Goal: Book appointment/travel/reservation

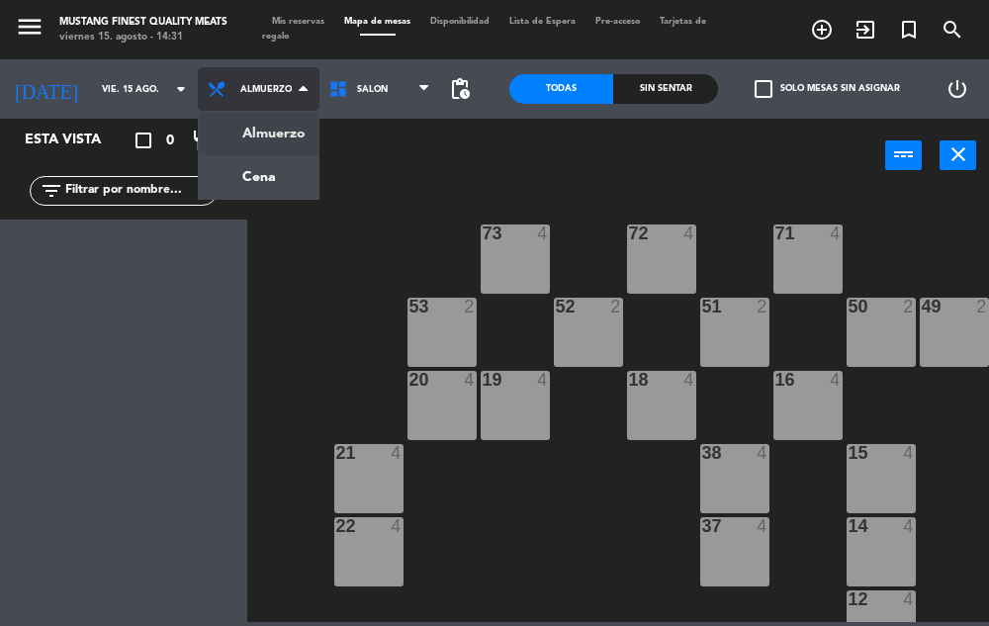
click at [249, 172] on ng-component "menu Mustang Finest Quality Meats viernes 15. agosto - 14:31 Mis reservas Mapa …" at bounding box center [494, 311] width 989 height 622
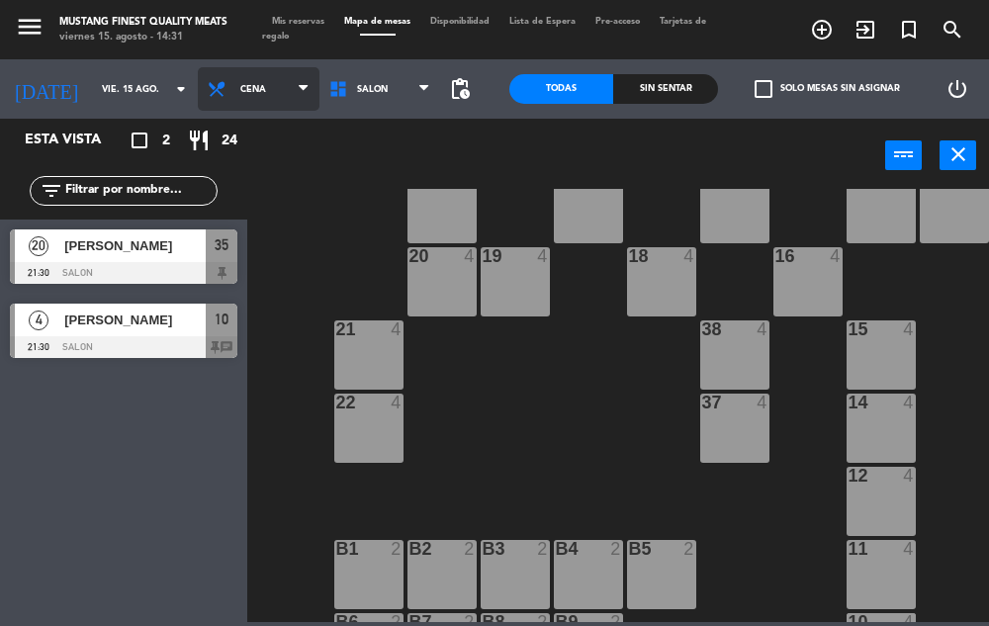
scroll to position [137, 0]
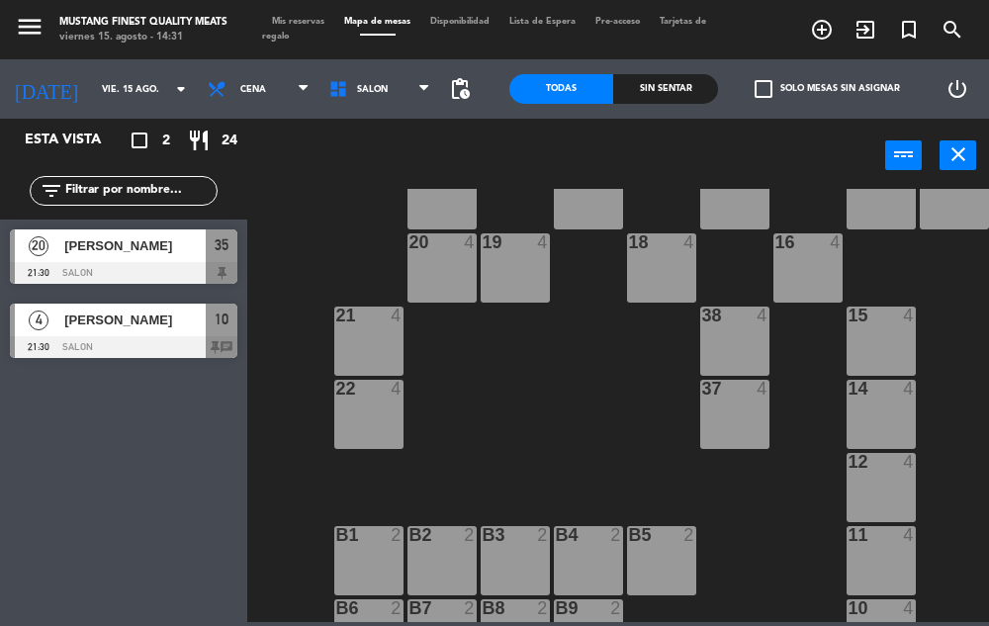
click at [602, 432] on div "73 4 72 4 71 4 69 8 70 4 80 8 50 2 53 2 52 2 51 2 49 2 68 6 81 8 18 4 16 4 19 4…" at bounding box center [623, 405] width 732 height 433
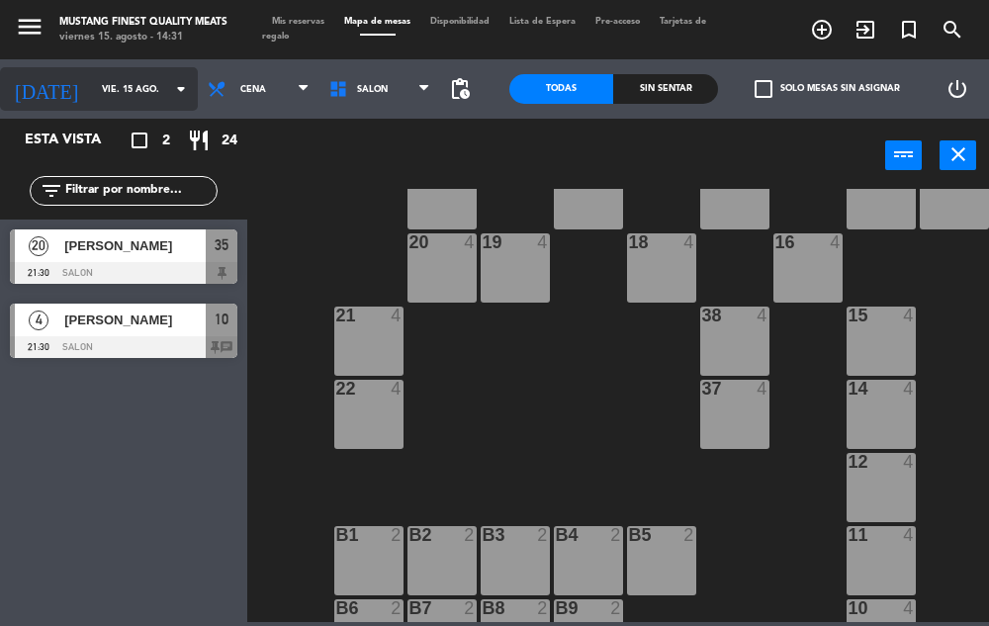
click at [120, 93] on input "vie. 15 ago." at bounding box center [156, 89] width 128 height 31
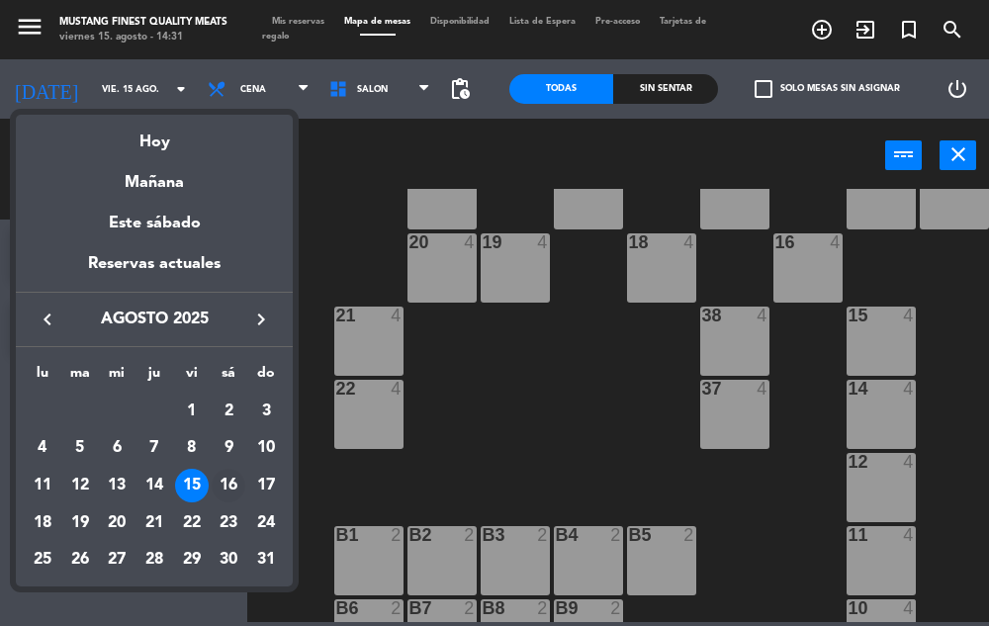
click at [224, 493] on div "16" at bounding box center [229, 486] width 34 height 34
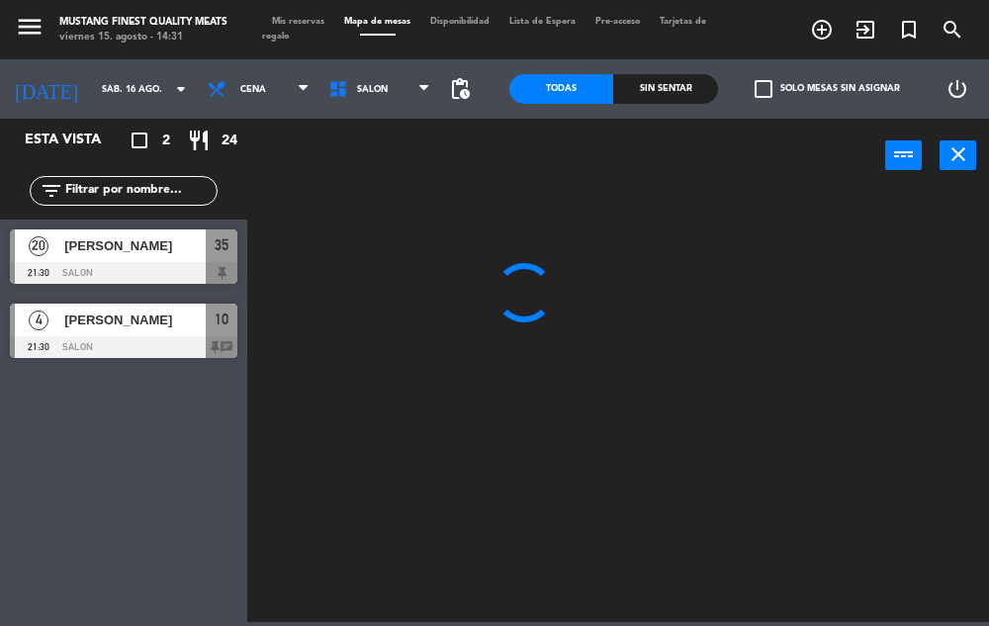
scroll to position [0, 0]
click at [273, 92] on span "Cena" at bounding box center [259, 88] width 122 height 43
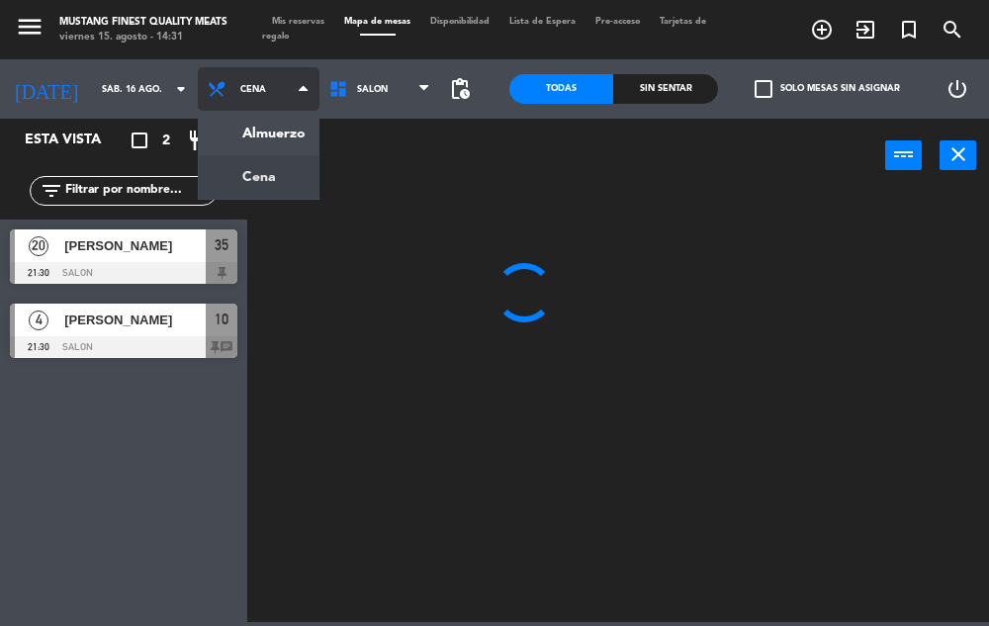
click at [280, 126] on ng-component "menu Mustang Finest Quality Meats viernes 15. agosto - 14:31 Mis reservas Mapa …" at bounding box center [494, 311] width 989 height 622
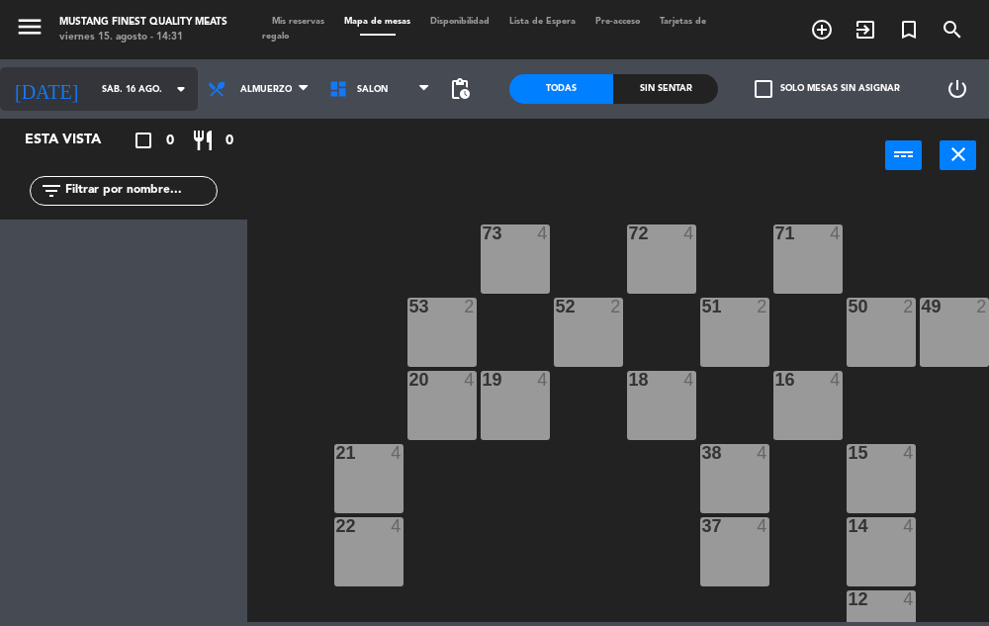
click at [96, 92] on input "sáb. 16 ago." at bounding box center [156, 89] width 128 height 31
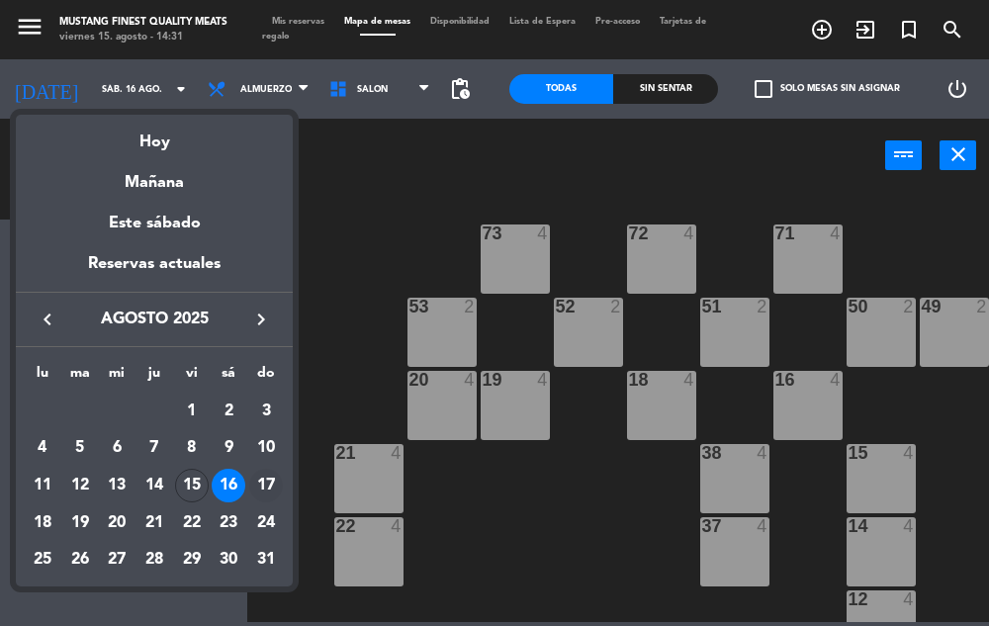
click at [263, 486] on div "17" at bounding box center [266, 486] width 34 height 34
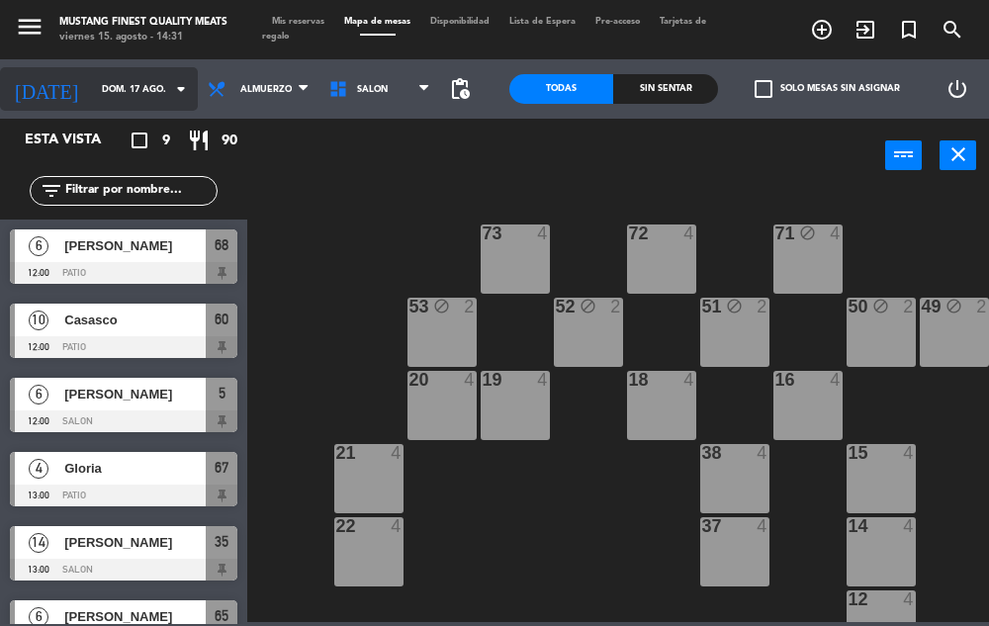
click at [121, 84] on input "dom. 17 ago." at bounding box center [156, 89] width 128 height 31
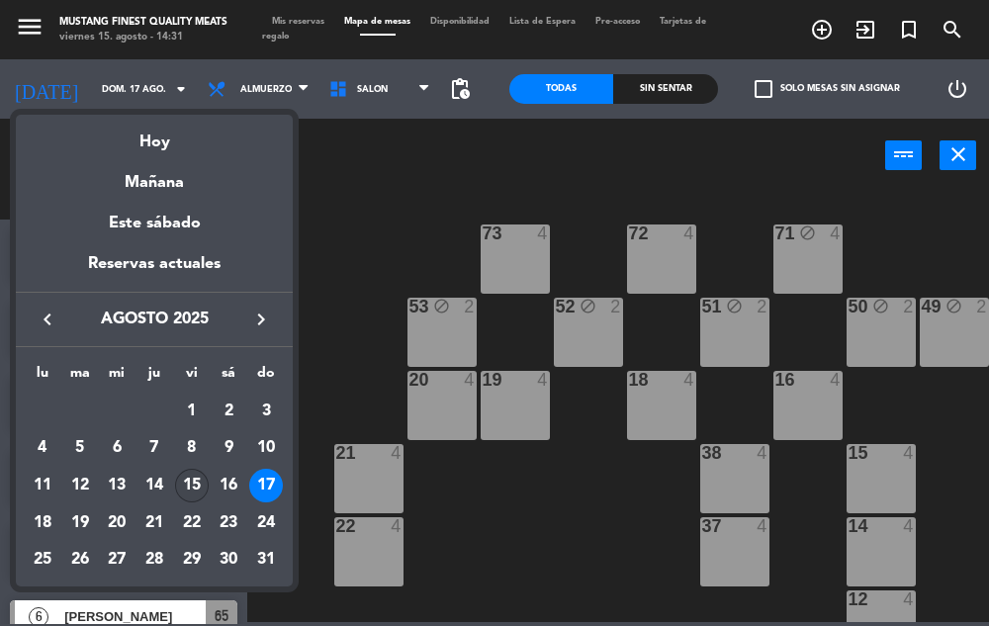
click at [197, 488] on div "15" at bounding box center [192, 486] width 34 height 34
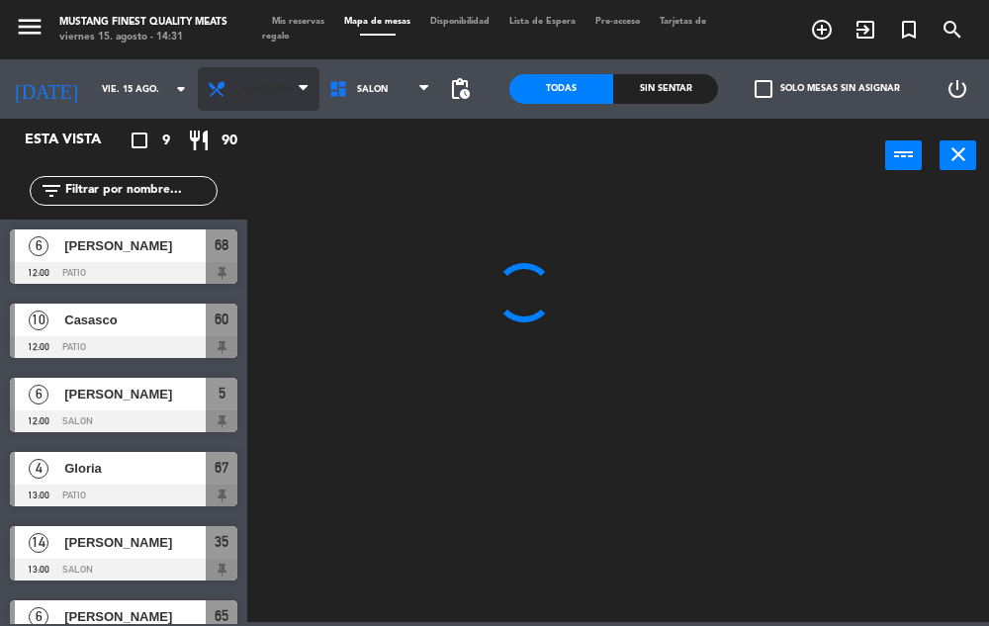
click at [267, 100] on span "Almuerzo" at bounding box center [259, 88] width 122 height 43
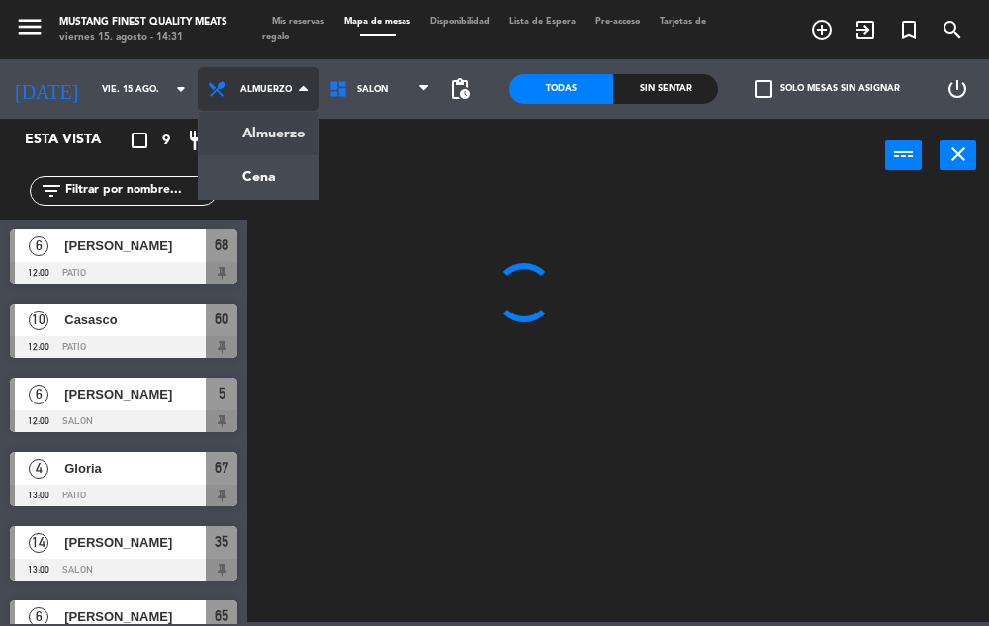
click at [275, 181] on ng-component "menu Mustang Finest Quality Meats viernes 15. agosto - 14:31 Mis reservas Mapa …" at bounding box center [494, 311] width 989 height 622
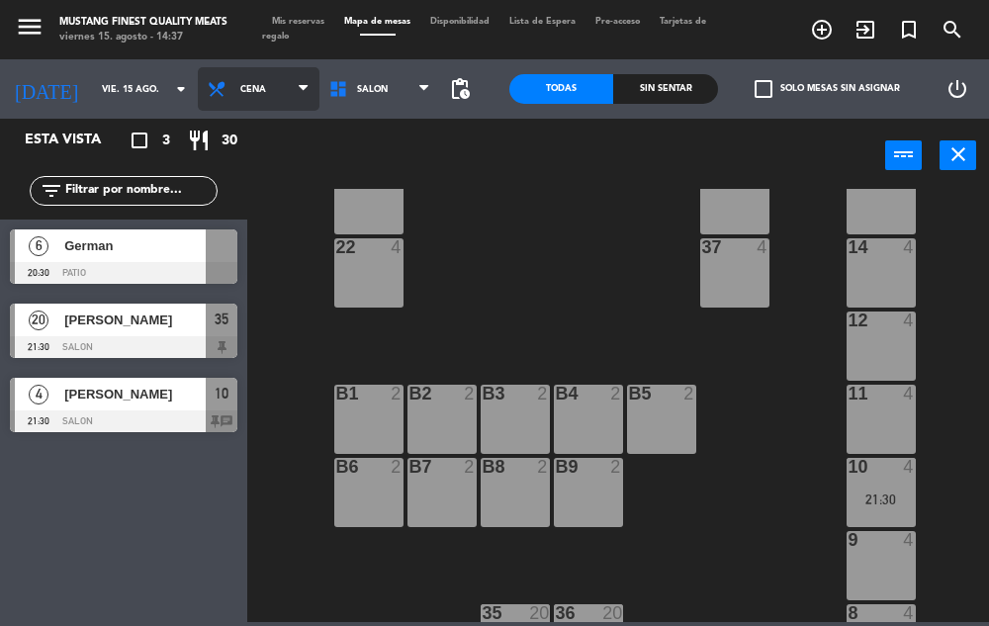
scroll to position [278, 0]
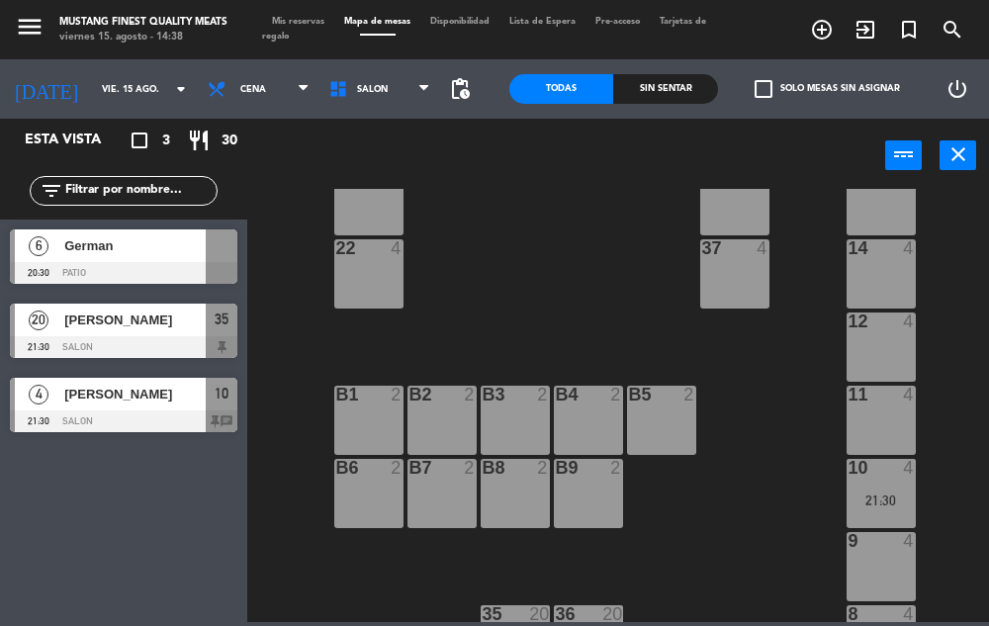
click at [865, 426] on div "11 4" at bounding box center [880, 420] width 69 height 69
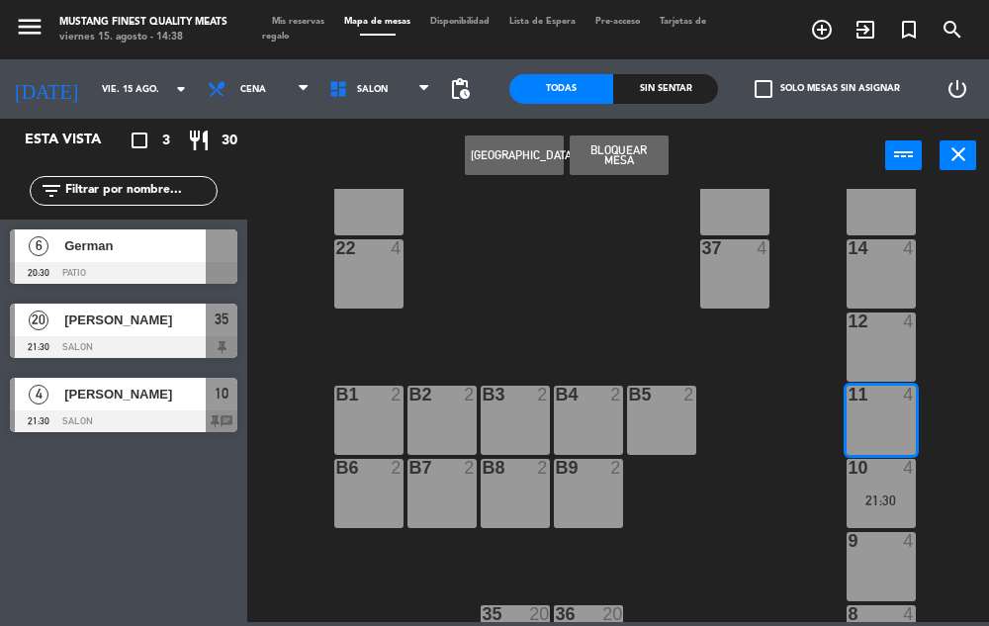
click at [866, 355] on div "12 4" at bounding box center [880, 346] width 69 height 69
click at [183, 260] on div "German" at bounding box center [133, 245] width 143 height 33
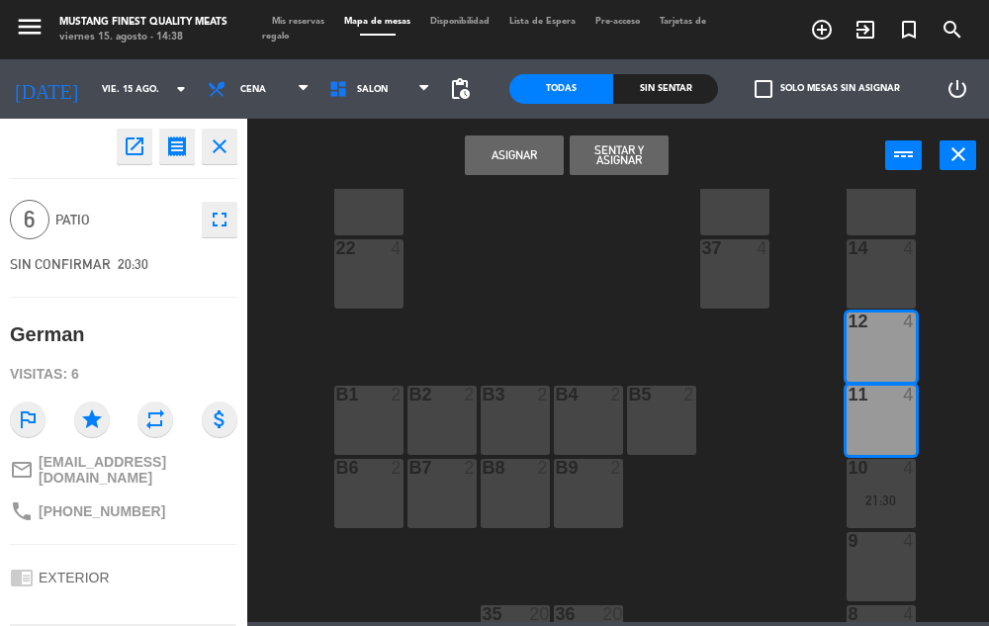
click at [515, 160] on button "Asignar" at bounding box center [514, 155] width 99 height 40
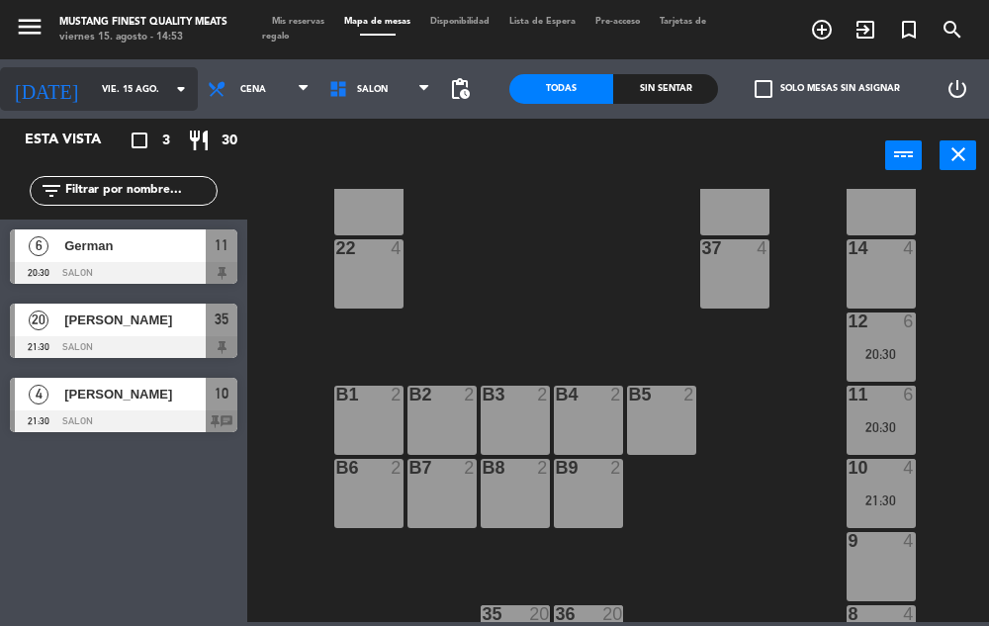
click at [92, 93] on input "vie. 15 ago." at bounding box center [156, 89] width 128 height 31
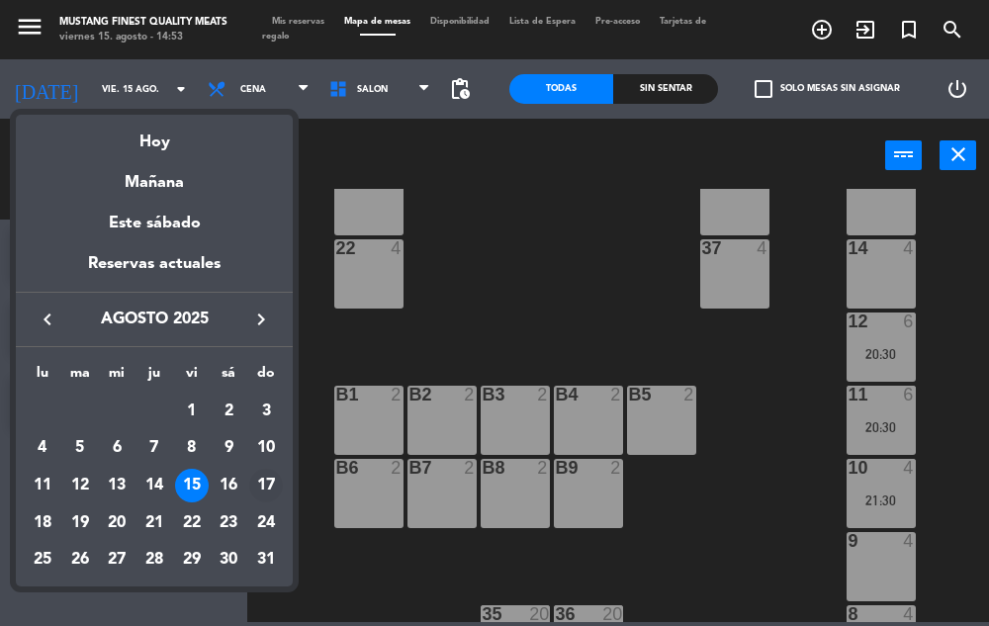
click at [265, 481] on div "17" at bounding box center [266, 486] width 34 height 34
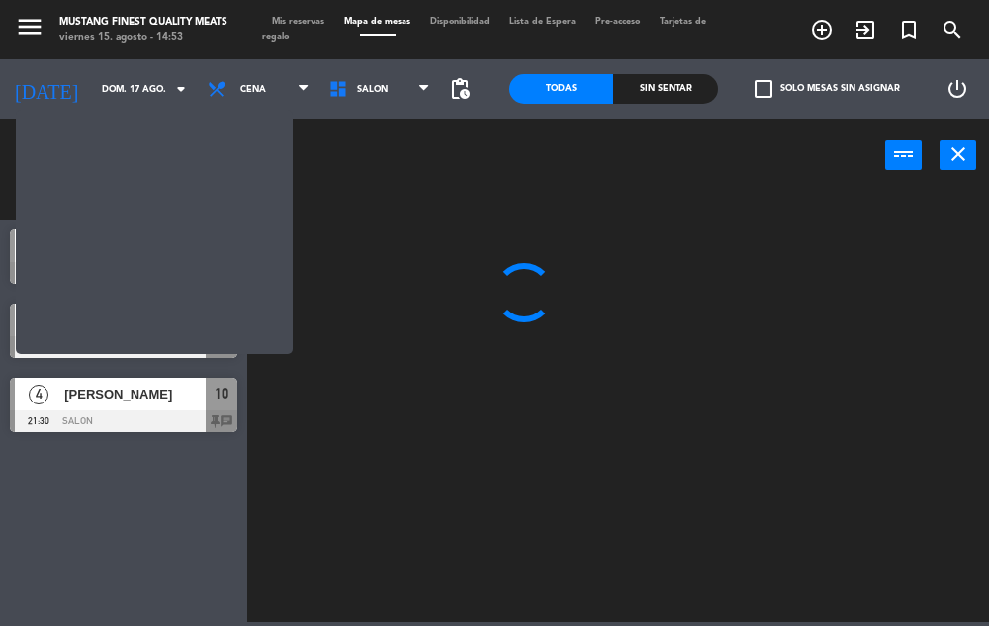
scroll to position [0, 0]
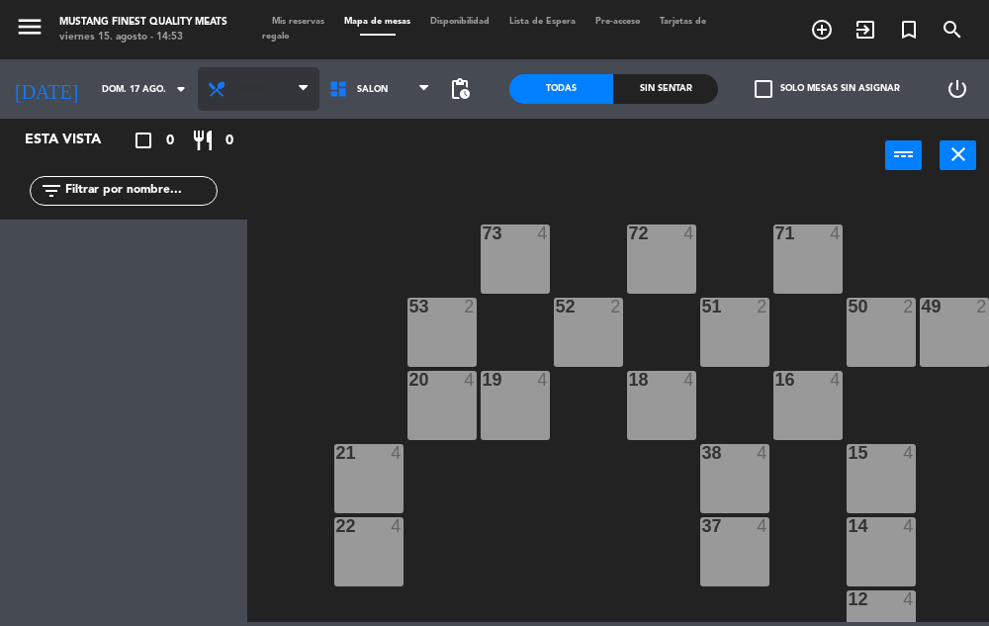
click at [260, 86] on span "Cena" at bounding box center [259, 88] width 122 height 43
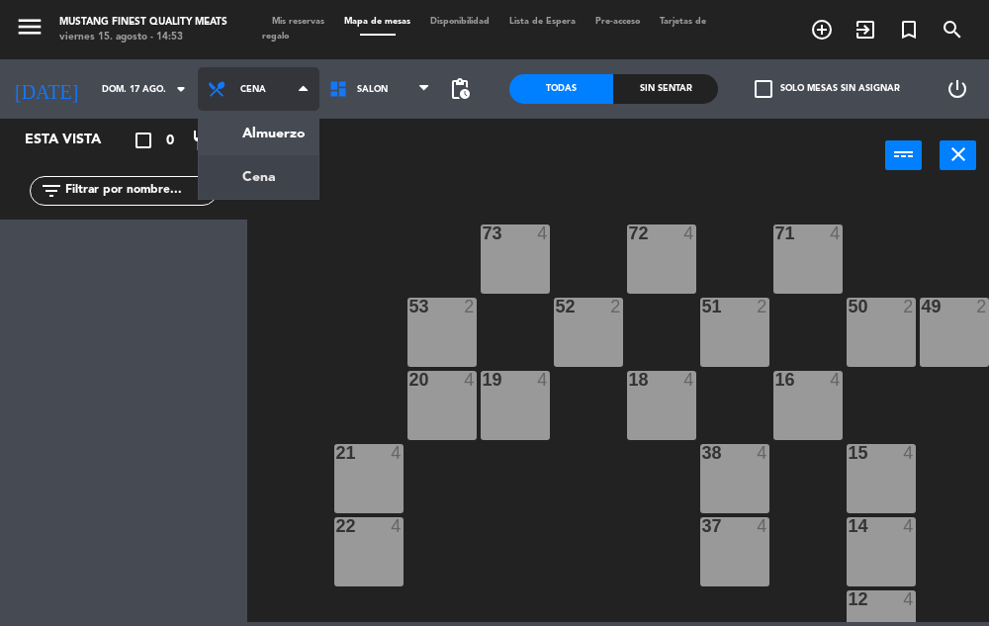
click at [258, 134] on ng-component "menu Mustang Finest Quality Meats viernes 15. agosto - 14:53 Mis reservas Mapa …" at bounding box center [494, 311] width 989 height 622
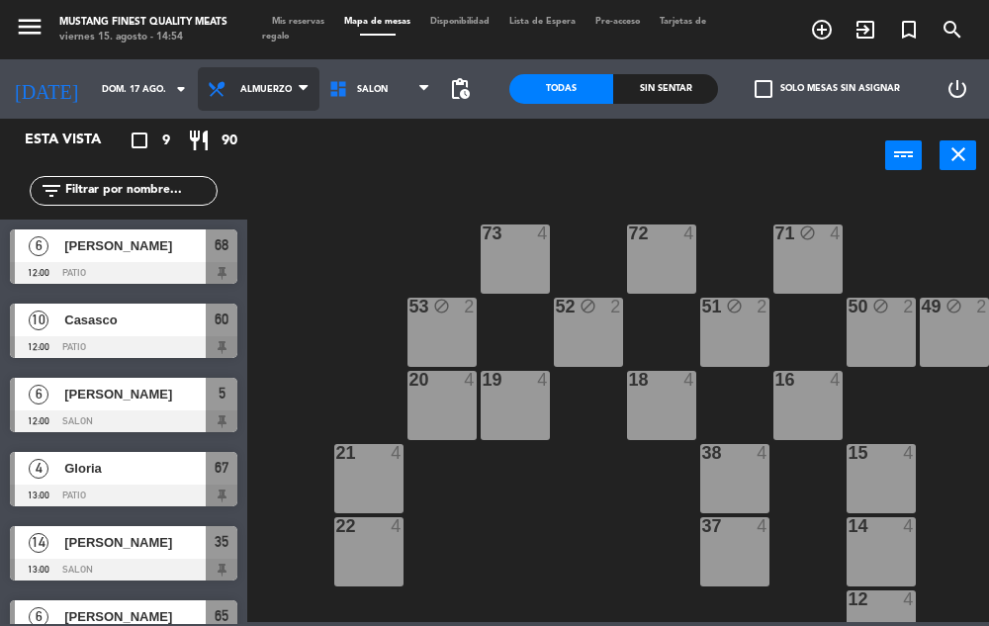
scroll to position [6, 0]
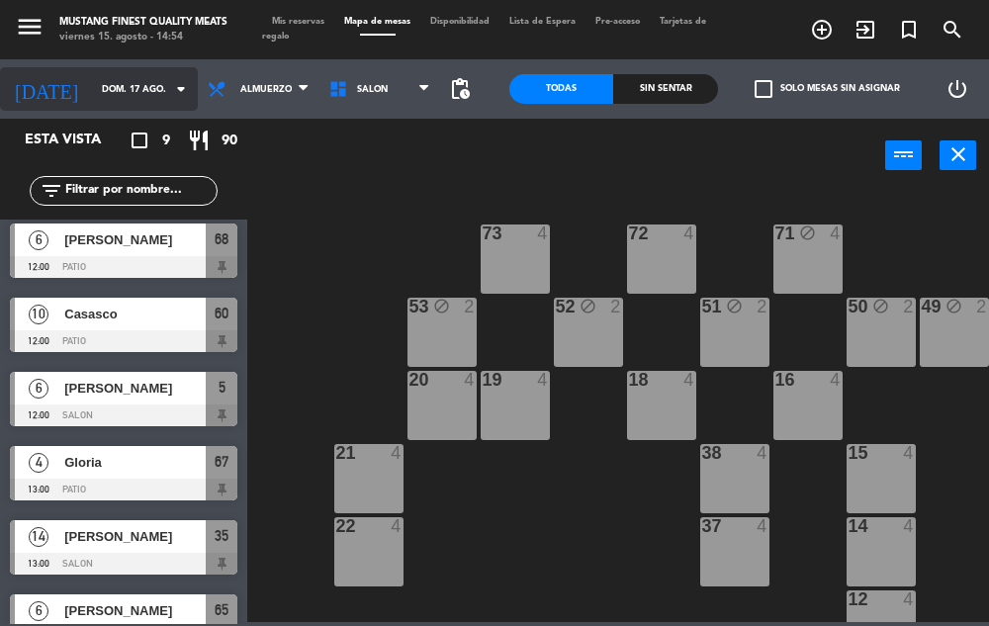
click at [124, 90] on input "dom. 17 ago." at bounding box center [156, 89] width 128 height 31
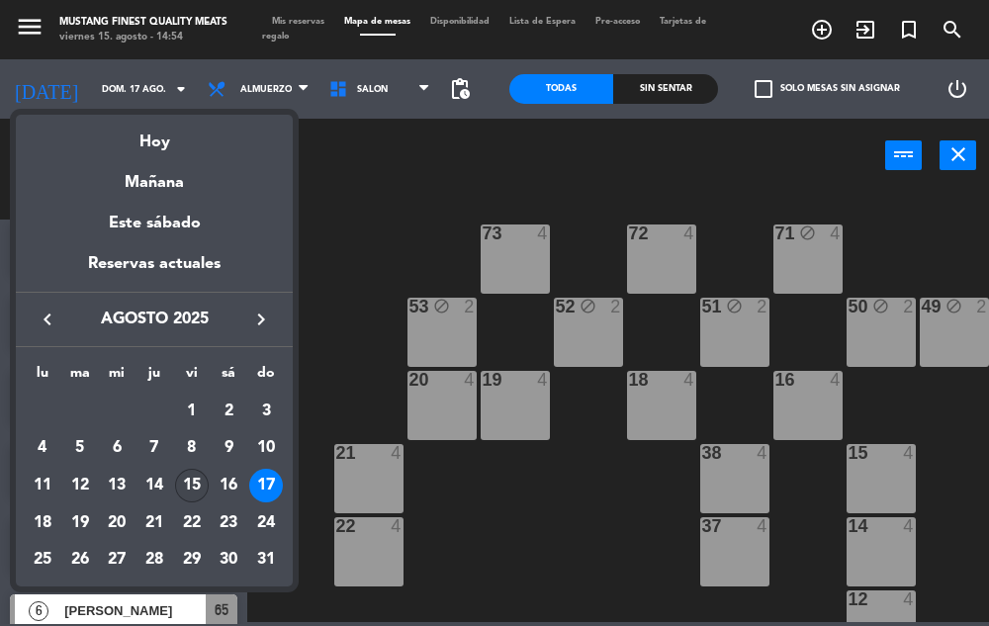
click at [184, 487] on div "15" at bounding box center [192, 486] width 34 height 34
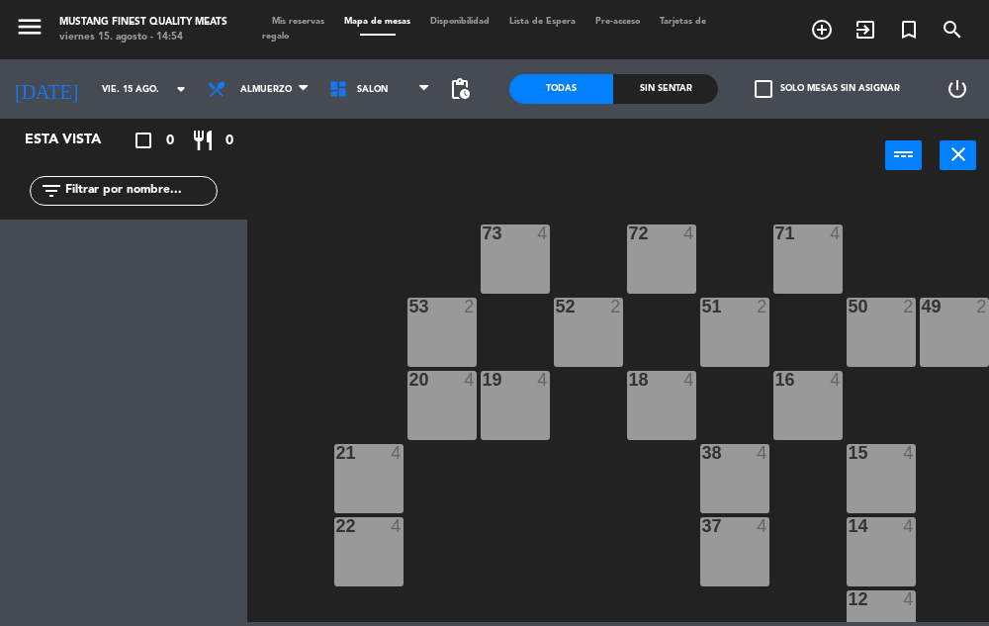
scroll to position [0, 0]
click at [263, 99] on span "Almuerzo" at bounding box center [259, 88] width 122 height 43
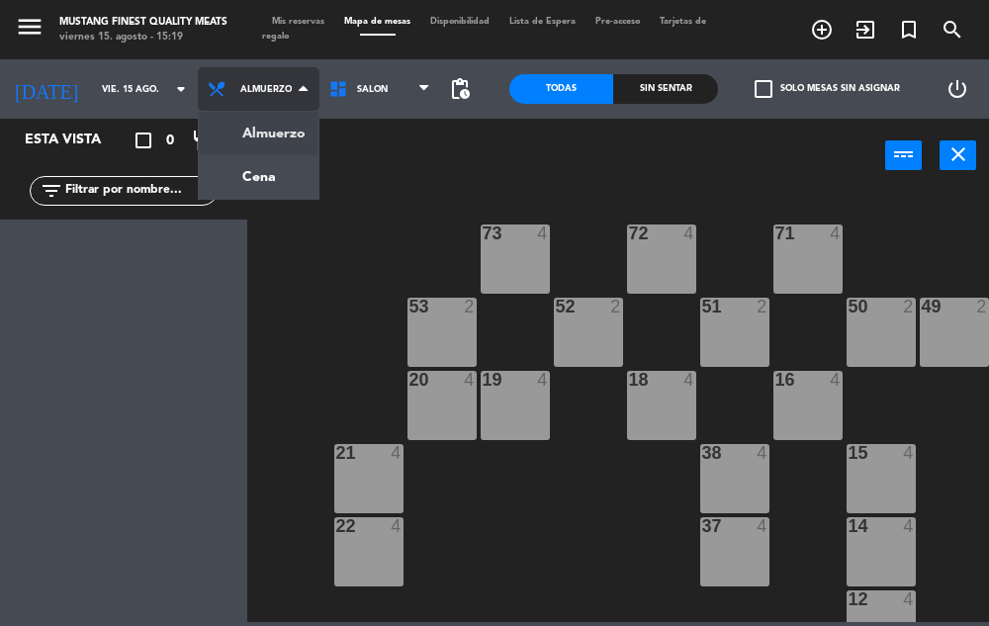
click at [258, 190] on ng-component "menu Mustang Finest Quality Meats viernes 15. agosto - 15:19 Mis reservas Mapa …" at bounding box center [494, 311] width 989 height 622
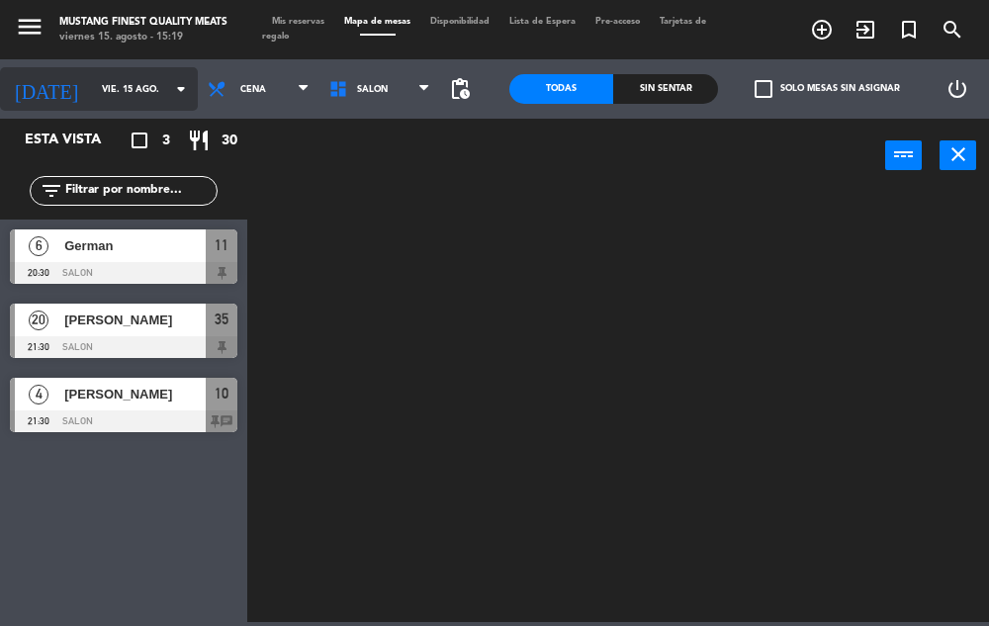
click at [115, 89] on input "vie. 15 ago." at bounding box center [156, 89] width 128 height 31
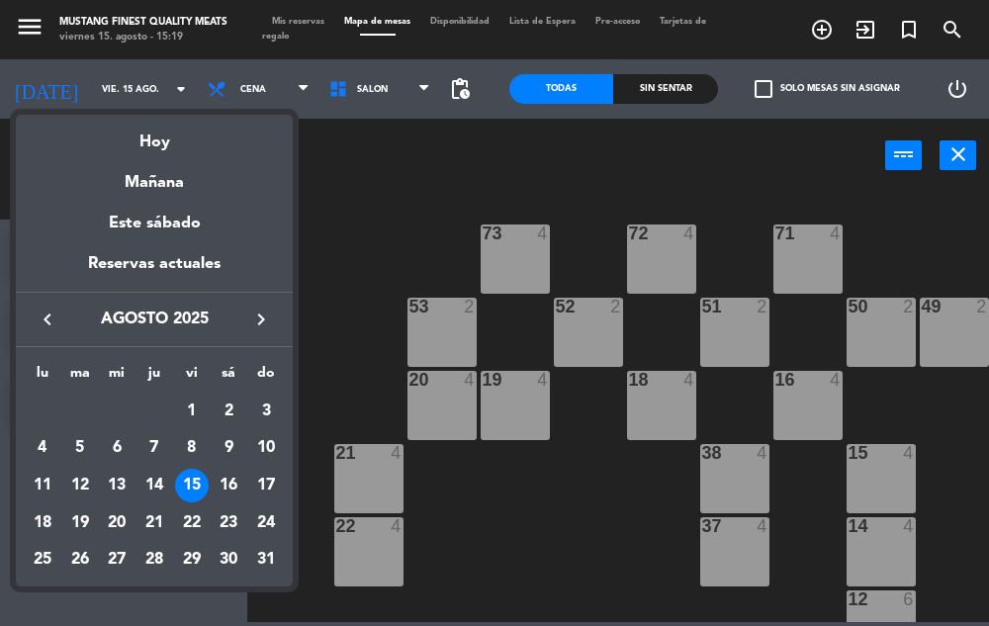
click at [342, 315] on div at bounding box center [494, 313] width 989 height 626
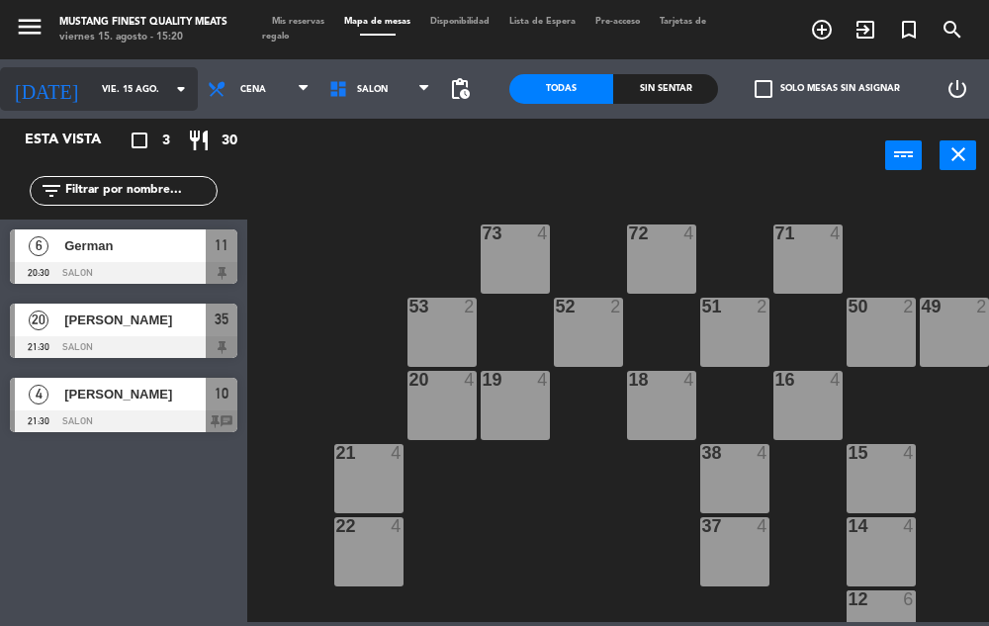
click at [139, 90] on input "vie. 15 ago." at bounding box center [156, 89] width 128 height 31
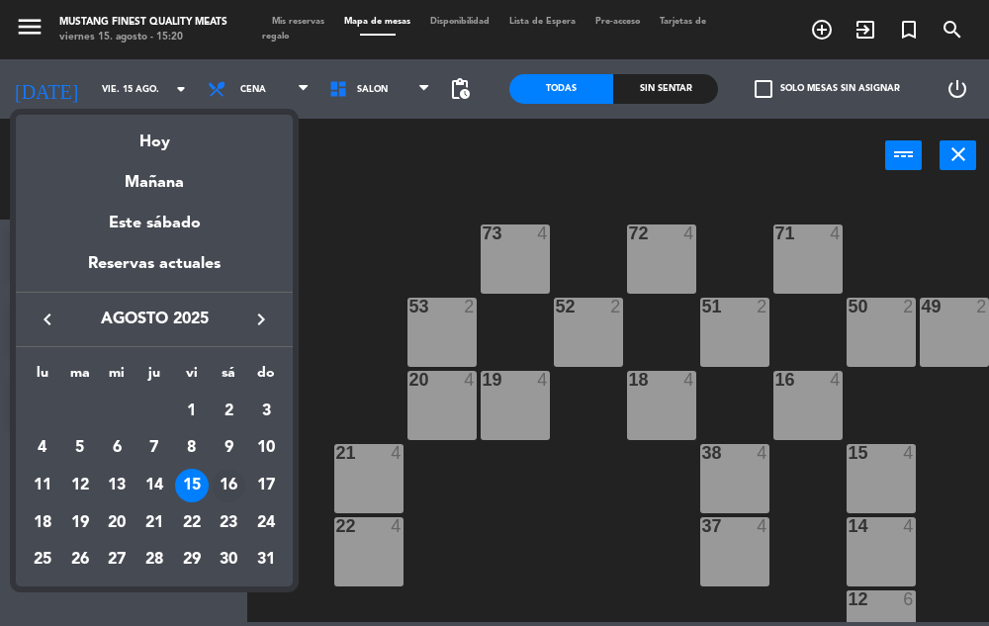
click at [227, 481] on div "16" at bounding box center [229, 486] width 34 height 34
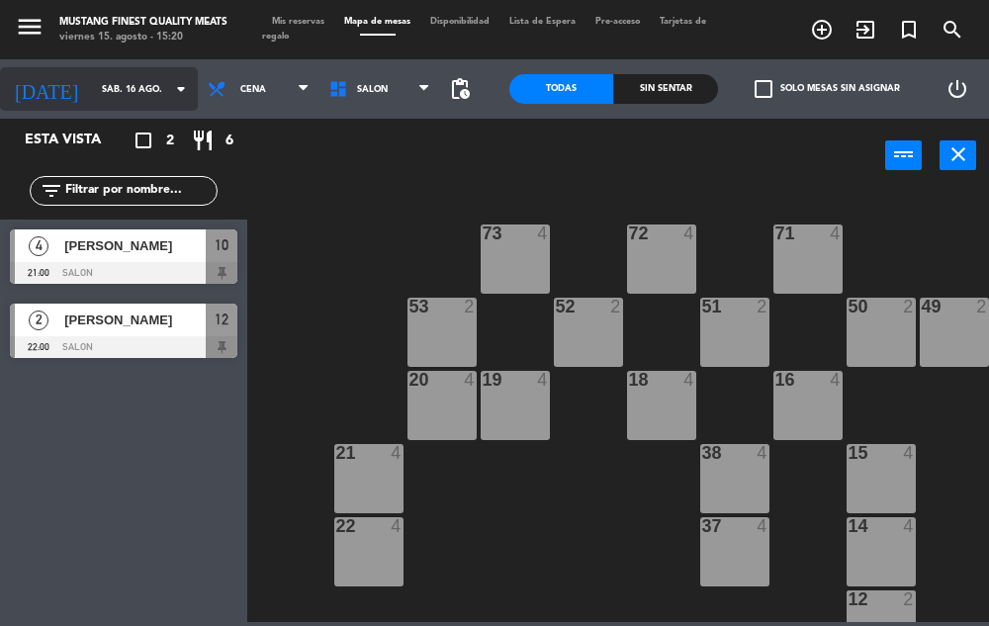
click at [133, 103] on input "sáb. 16 ago." at bounding box center [156, 89] width 128 height 31
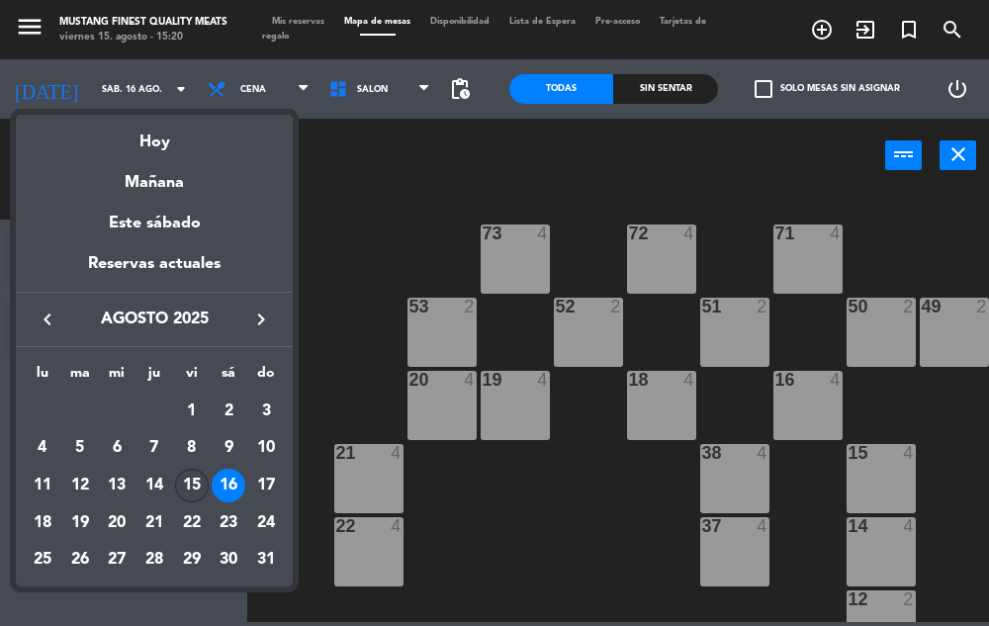
click at [190, 480] on div "15" at bounding box center [192, 486] width 34 height 34
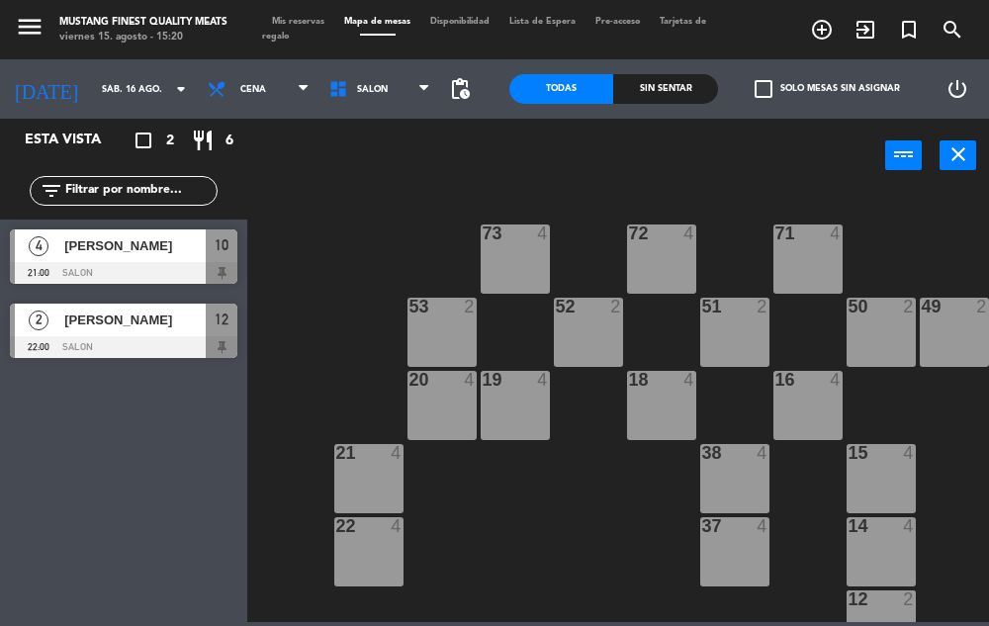
type input "vie. 15 ago."
